Goal: Task Accomplishment & Management: Use online tool/utility

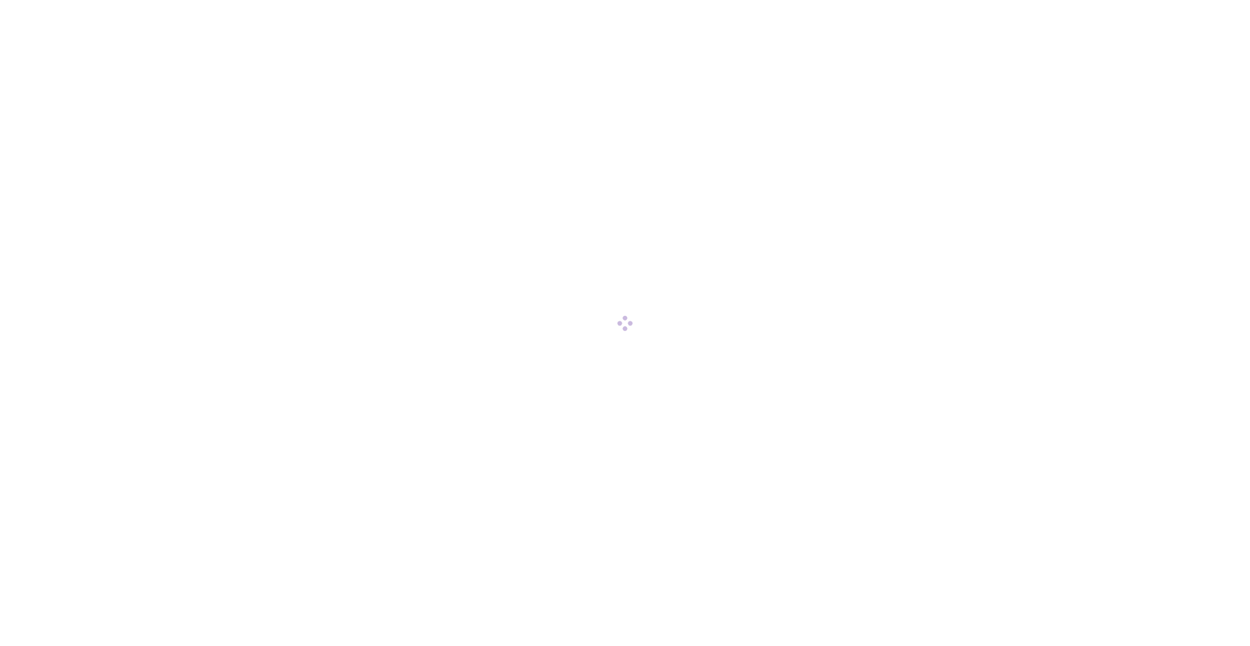
scroll to position [102, 0]
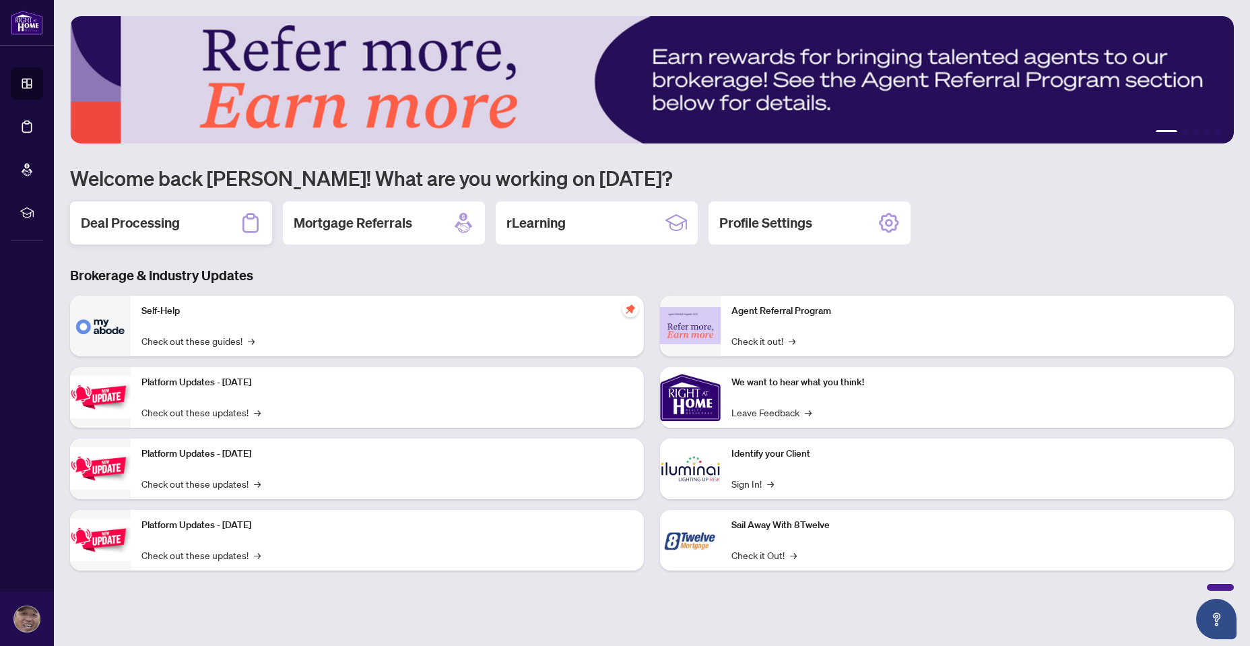
click at [122, 226] on h2 "Deal Processing" at bounding box center [130, 223] width 99 height 19
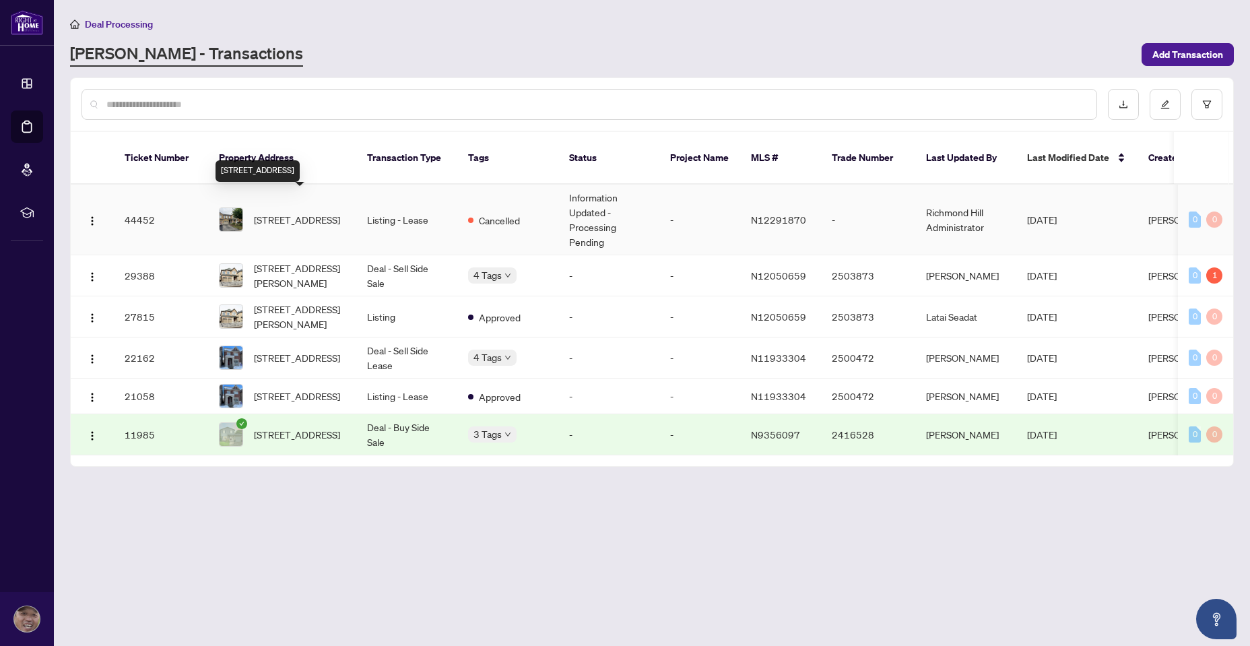
click at [269, 212] on span "[STREET_ADDRESS]" at bounding box center [297, 219] width 86 height 15
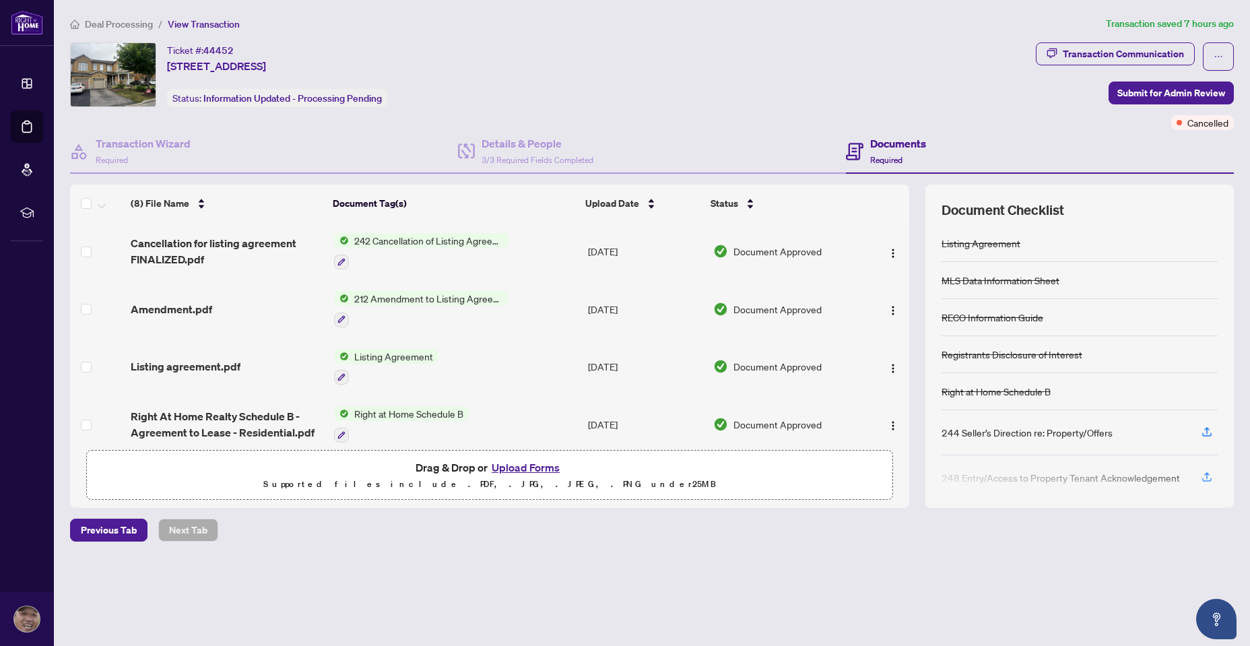
click at [453, 241] on span "242 Cancellation of Listing Agreement - Authority to Offer for Sale" at bounding box center [429, 240] width 160 height 15
click at [408, 318] on span "242 Cancellation of Listing Agreement - Authority to Offer for Sale" at bounding box center [427, 315] width 201 height 30
click at [1125, 51] on div "Transaction Communication" at bounding box center [1123, 54] width 121 height 22
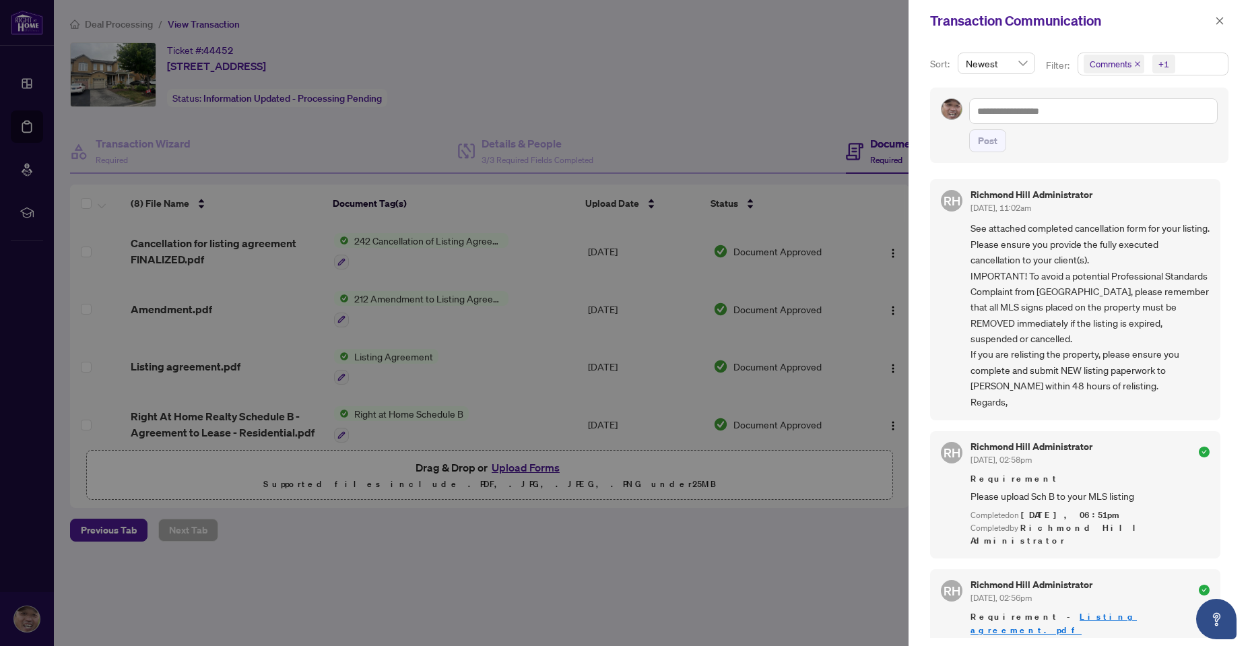
scroll to position [3, 0]
click at [604, 98] on div at bounding box center [625, 323] width 1250 height 646
click at [1222, 21] on icon "close" at bounding box center [1219, 20] width 9 height 9
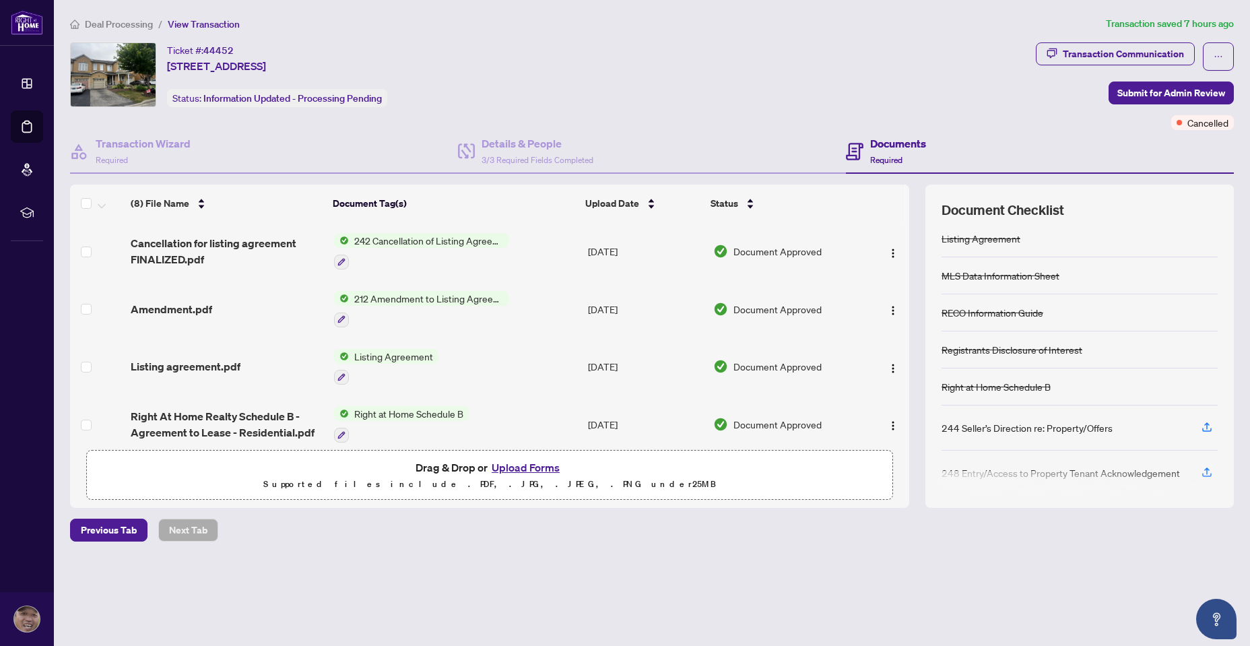
scroll to position [0, 0]
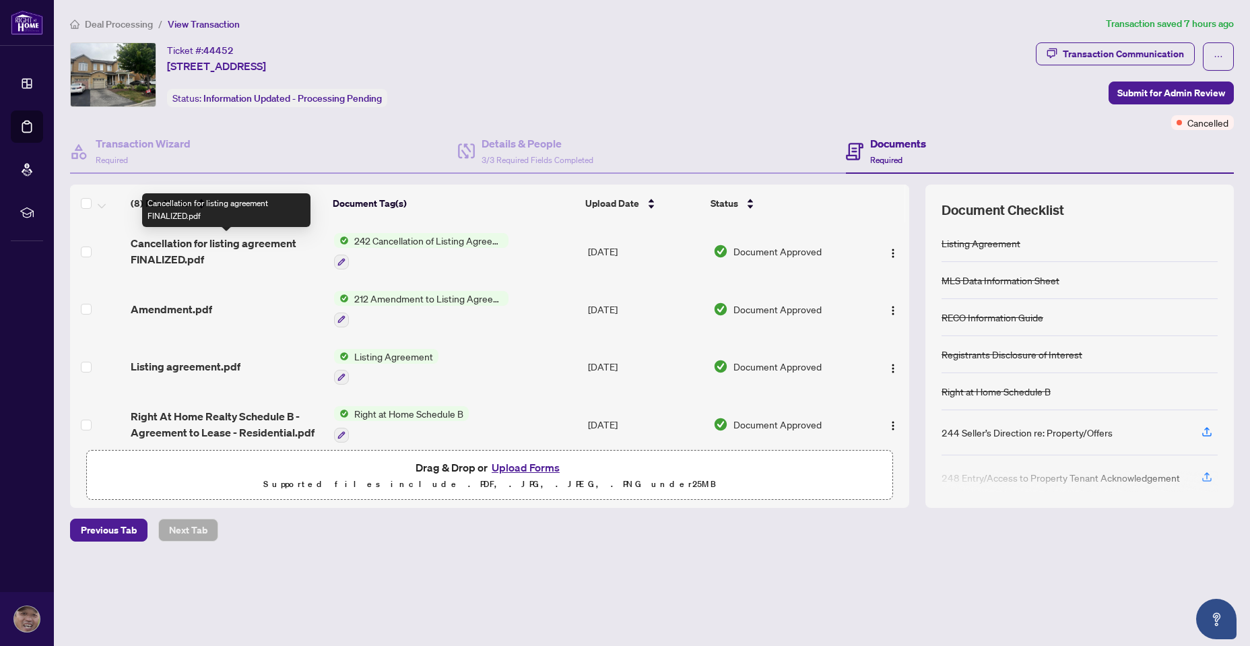
click at [242, 241] on span "Cancellation for listing agreement FINALIZED.pdf" at bounding box center [227, 251] width 193 height 32
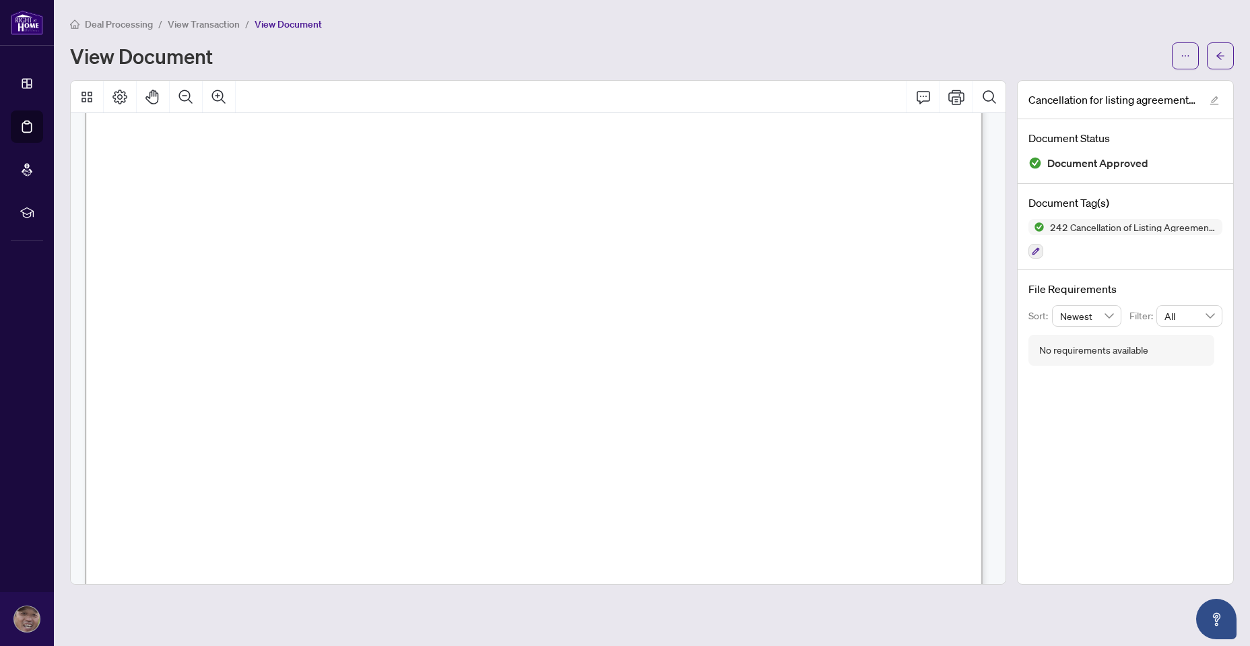
scroll to position [269, 0]
click at [955, 95] on icon "Print" at bounding box center [957, 97] width 16 height 16
